Goal: Task Accomplishment & Management: Manage account settings

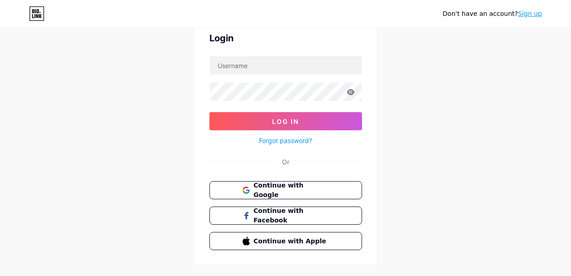
scroll to position [45, 0]
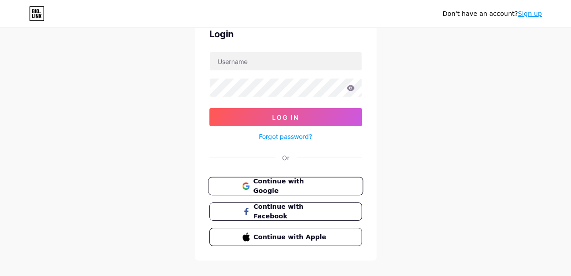
click at [321, 187] on span "Continue with Google" at bounding box center [291, 187] width 76 height 20
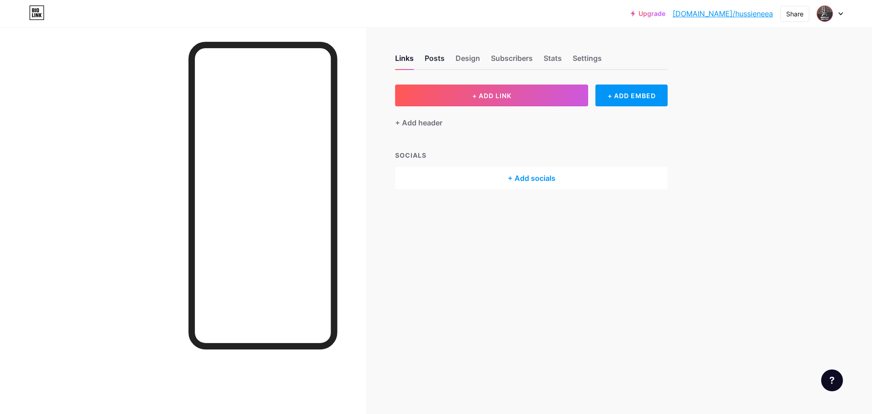
click at [435, 57] on div "Posts" at bounding box center [435, 61] width 20 height 16
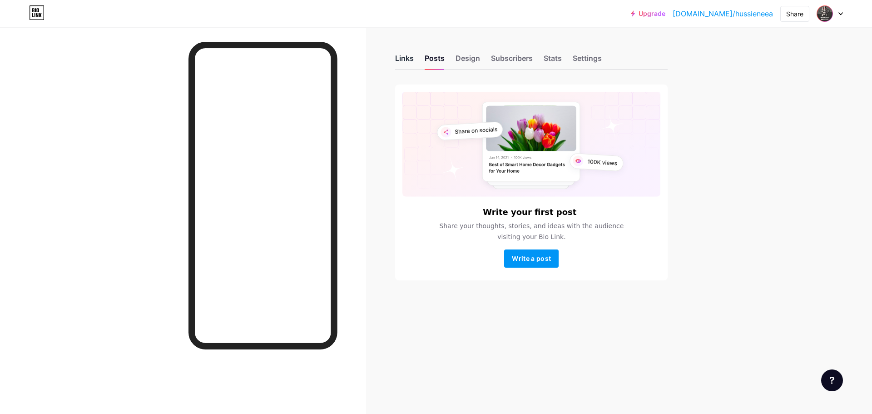
click at [408, 61] on div "Links" at bounding box center [404, 61] width 19 height 16
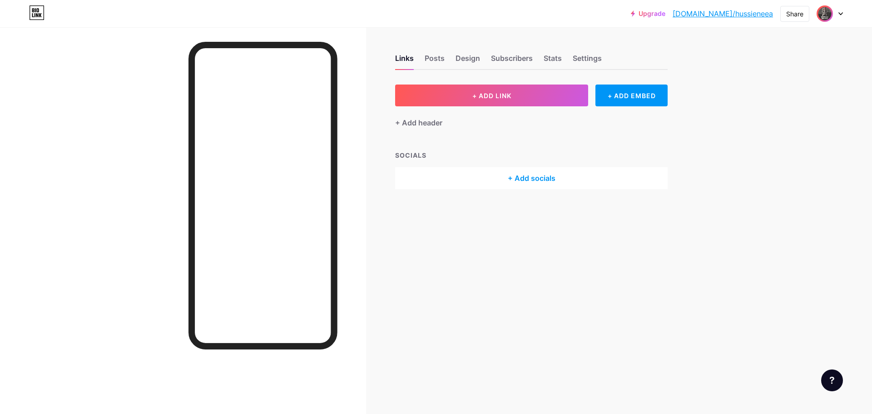
click at [577, 15] on img at bounding box center [825, 13] width 15 height 15
click at [577, 125] on li "Logout" at bounding box center [786, 127] width 113 height 25
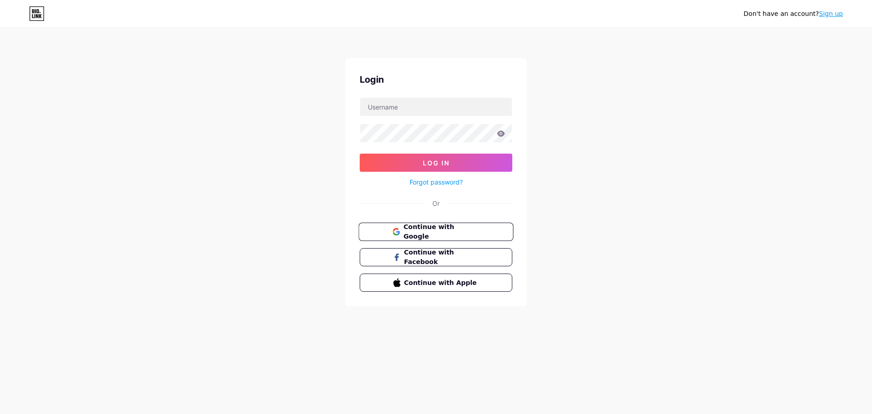
click at [426, 233] on span "Continue with Google" at bounding box center [441, 232] width 76 height 20
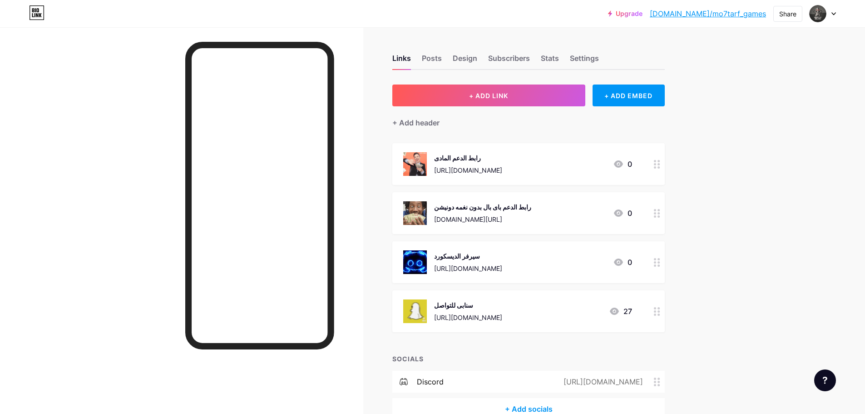
click at [661, 264] on icon at bounding box center [657, 262] width 6 height 9
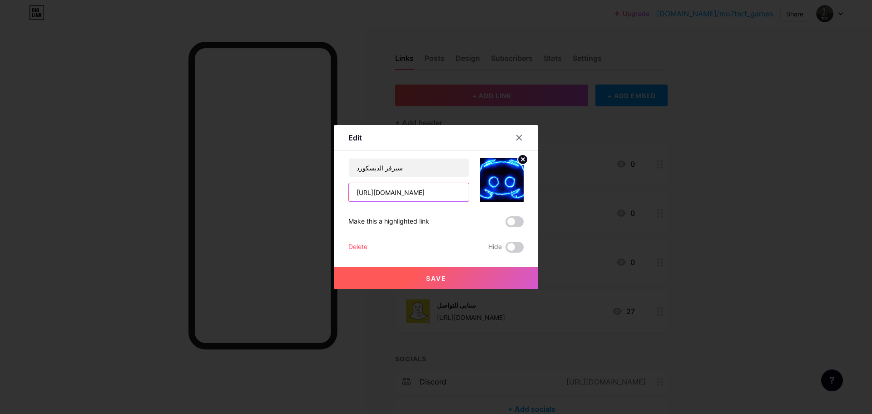
drag, startPoint x: 445, startPoint y: 192, endPoint x: 298, endPoint y: 194, distance: 147.7
click at [298, 194] on div "Edit Content YouTube Play YouTube video without leaving your page. ADD Vimeo Pl…" at bounding box center [436, 207] width 872 height 414
paste input "38hP45NA"
type input "https://discord.gg/38hP45NA"
click at [438, 277] on span "Save" at bounding box center [436, 278] width 20 height 8
